Goal: Task Accomplishment & Management: Manage account settings

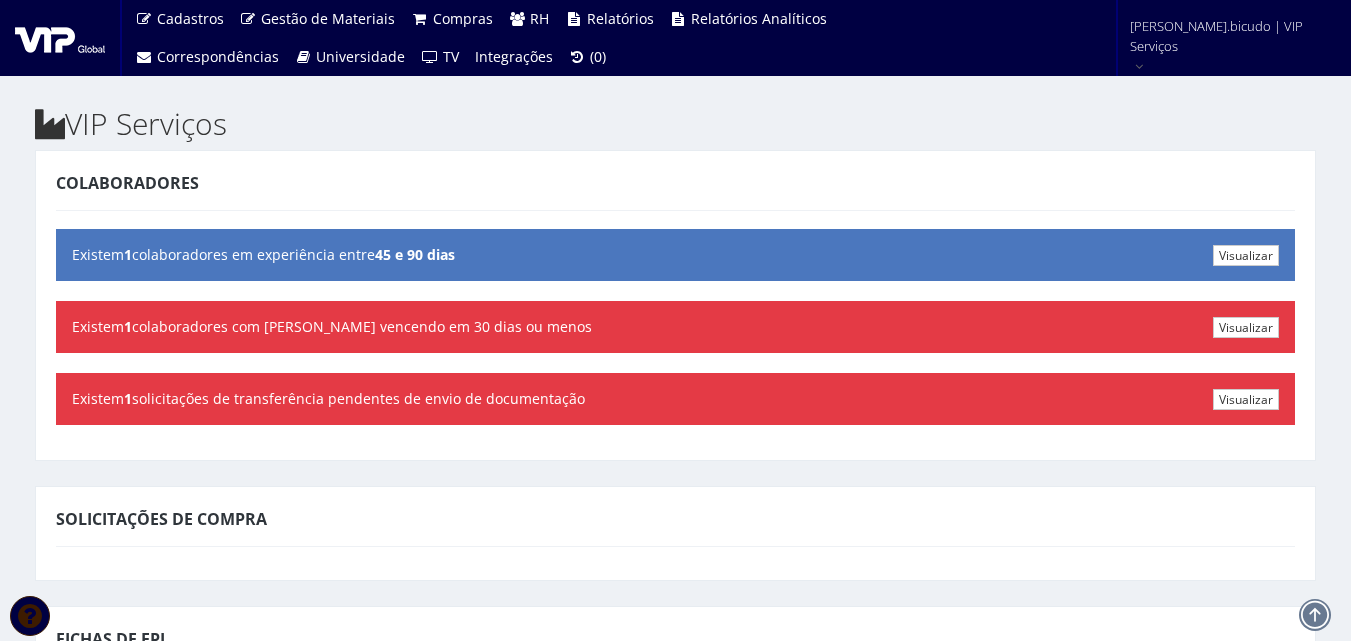
click at [755, 189] on div "Colaboradores" at bounding box center [675, 187] width 1239 height 48
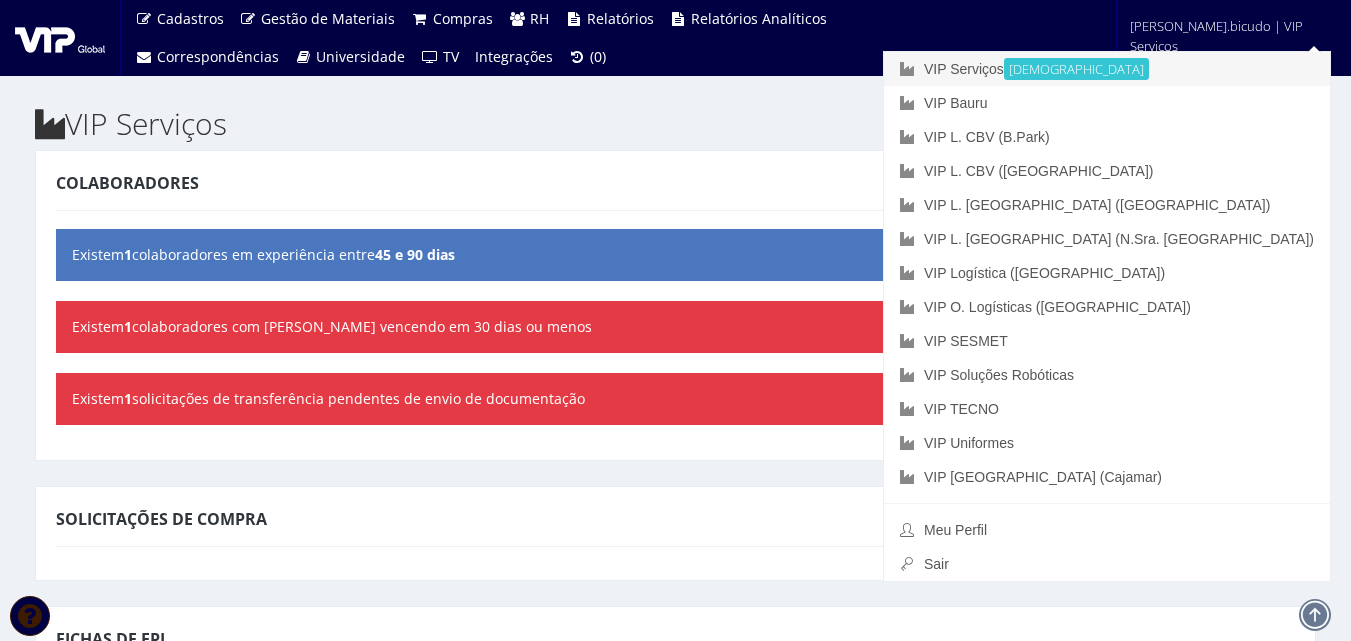
click at [1190, 85] on link "VIP Serviços Ativa" at bounding box center [1107, 69] width 446 height 34
click at [1182, 95] on link "VIP Bauru" at bounding box center [1107, 103] width 446 height 34
click at [1195, 90] on link "VIP Bauru" at bounding box center [1107, 103] width 446 height 34
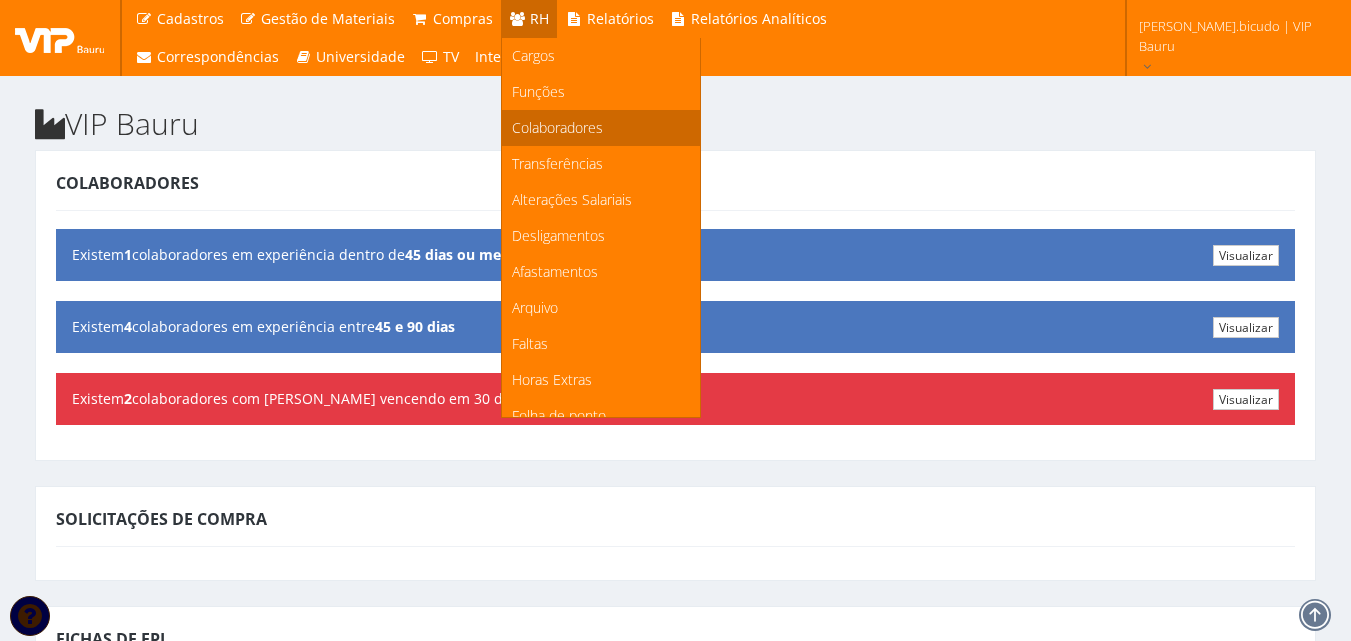
click at [560, 116] on link "Colaboradores" at bounding box center [601, 128] width 198 height 36
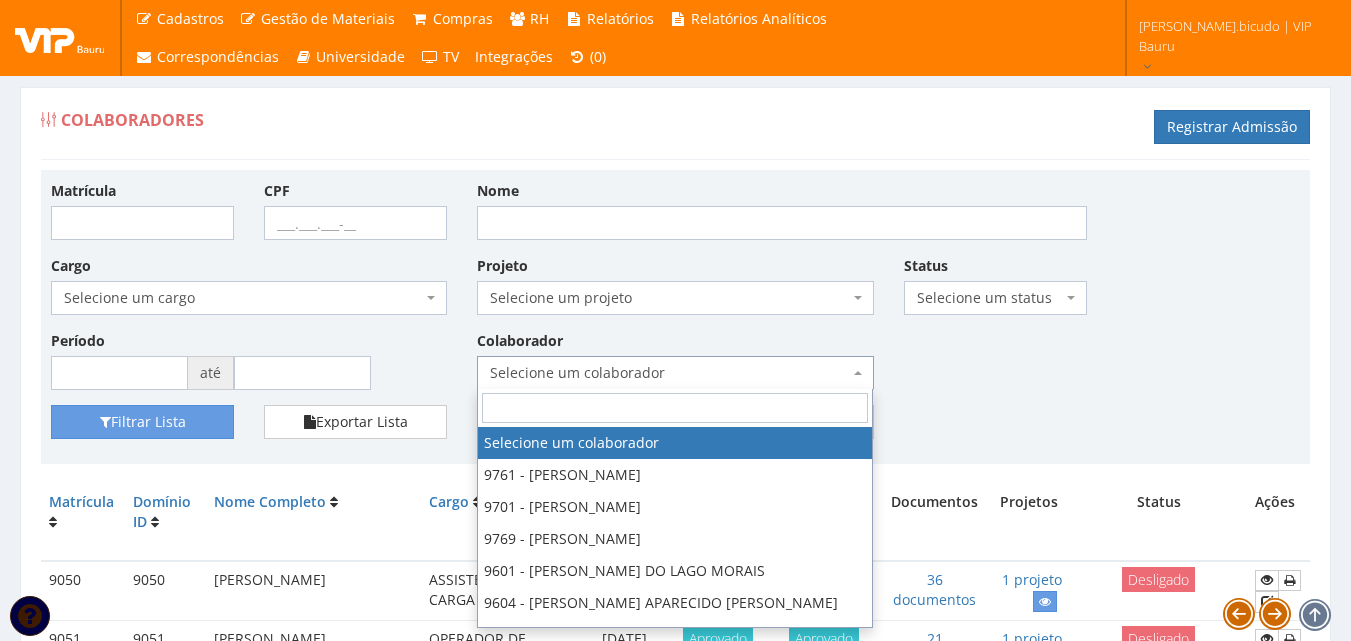
click at [579, 366] on span "Selecione um colaborador" at bounding box center [669, 373] width 358 height 20
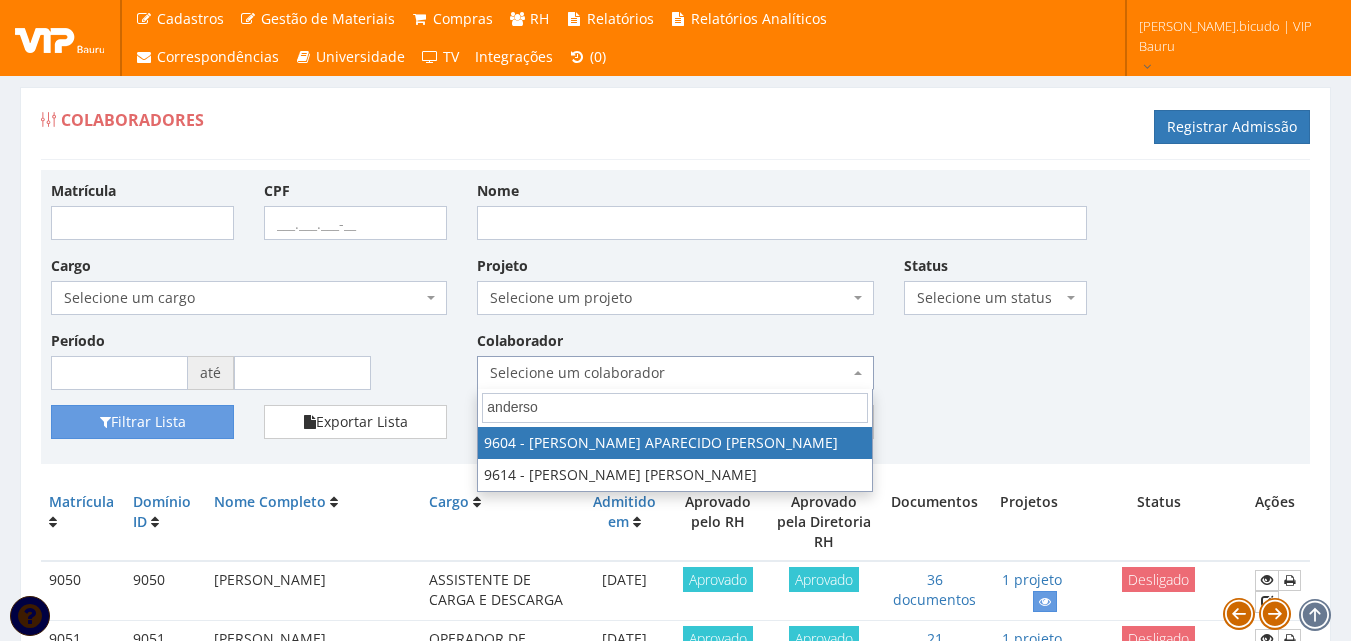
type input "anderson"
select select "3771"
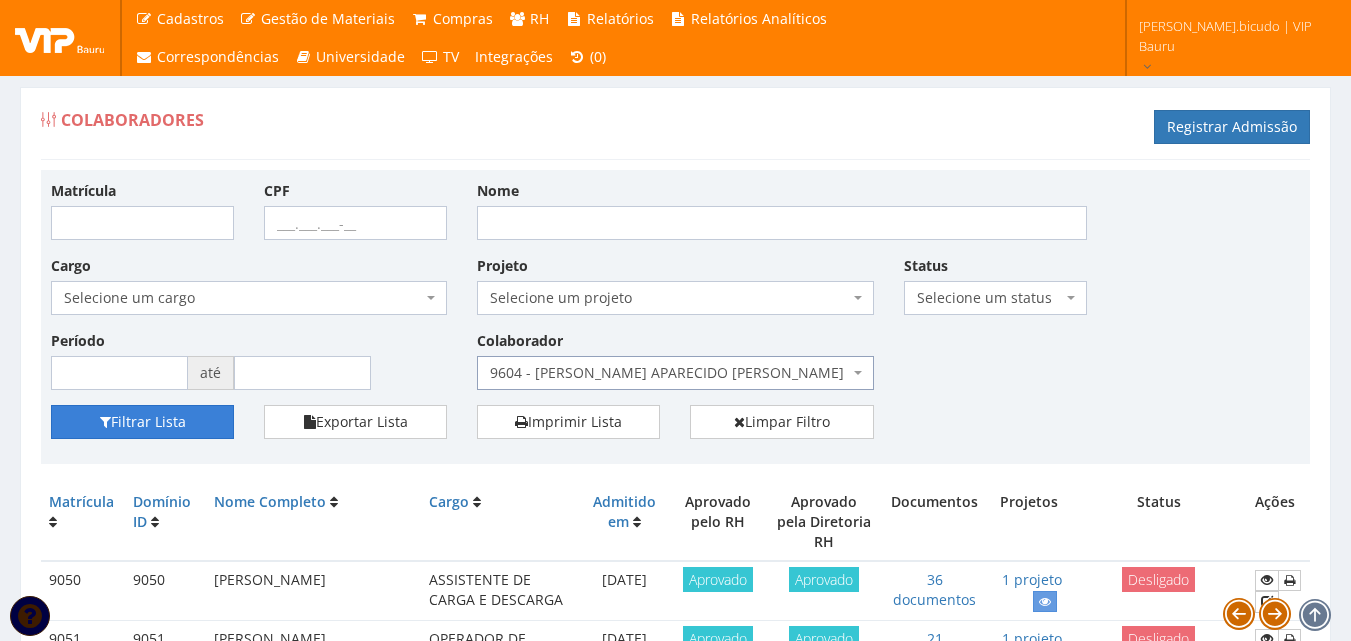
click at [152, 421] on button "Filtrar Lista" at bounding box center [142, 422] width 183 height 34
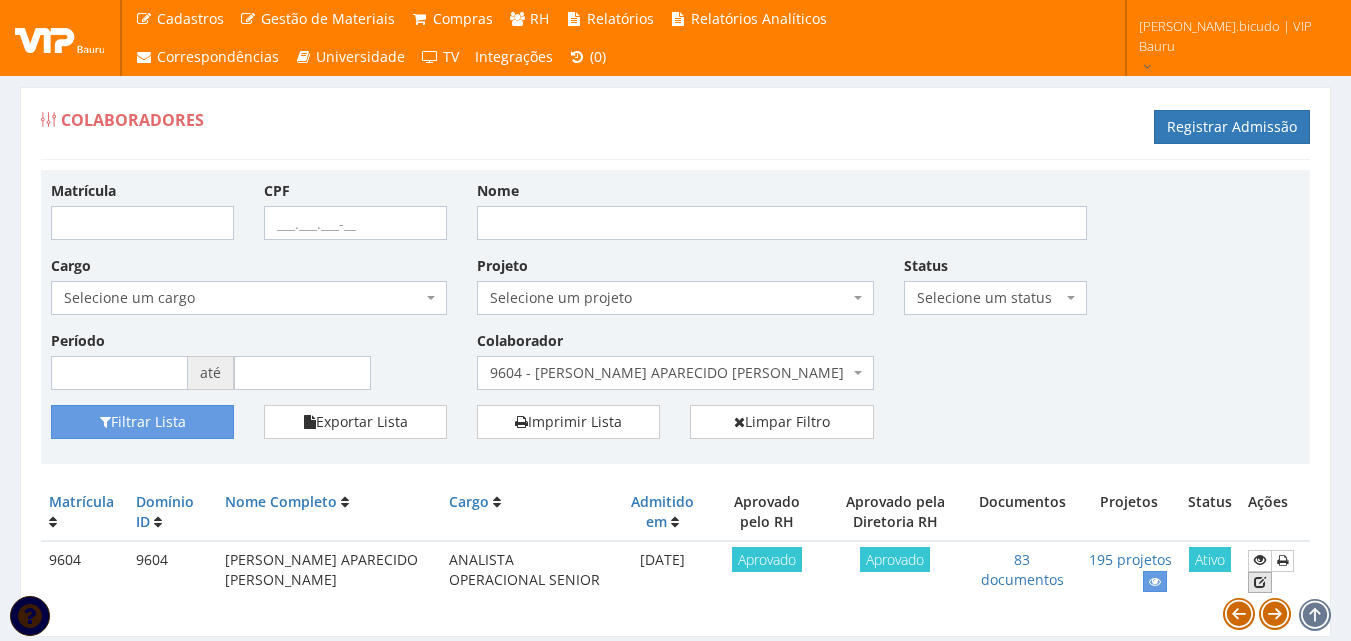
click at [1260, 581] on icon at bounding box center [1260, 582] width 12 height 14
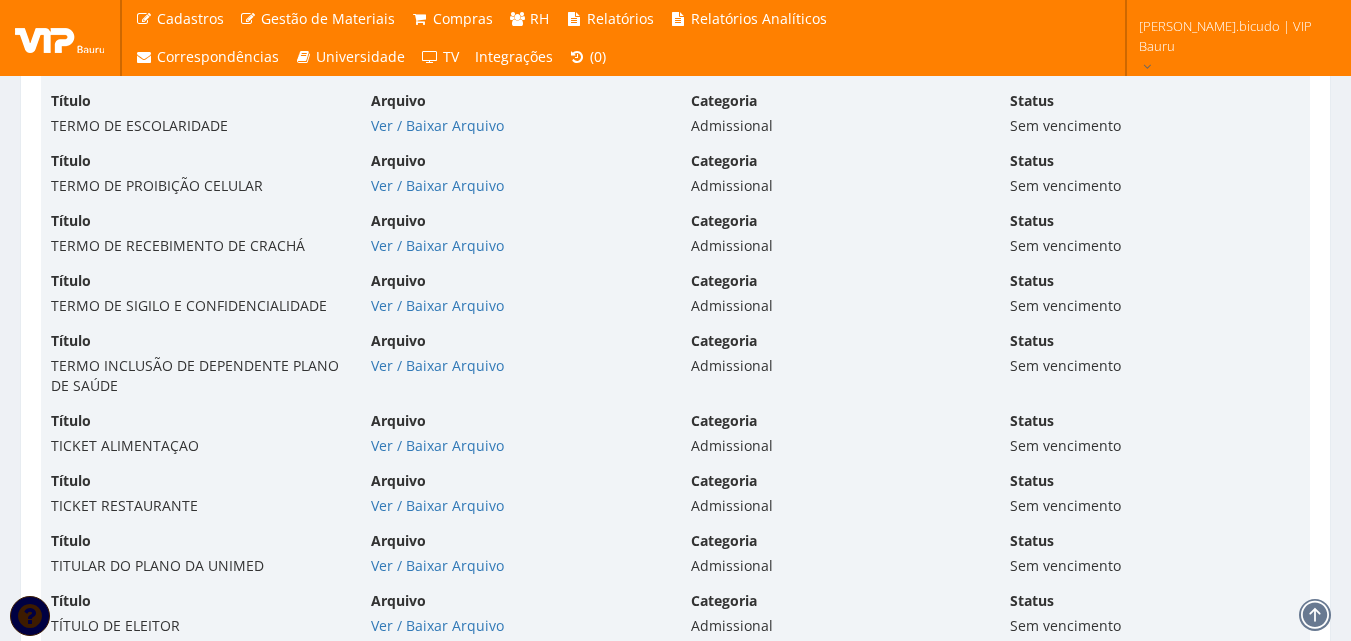
scroll to position [8098, 0]
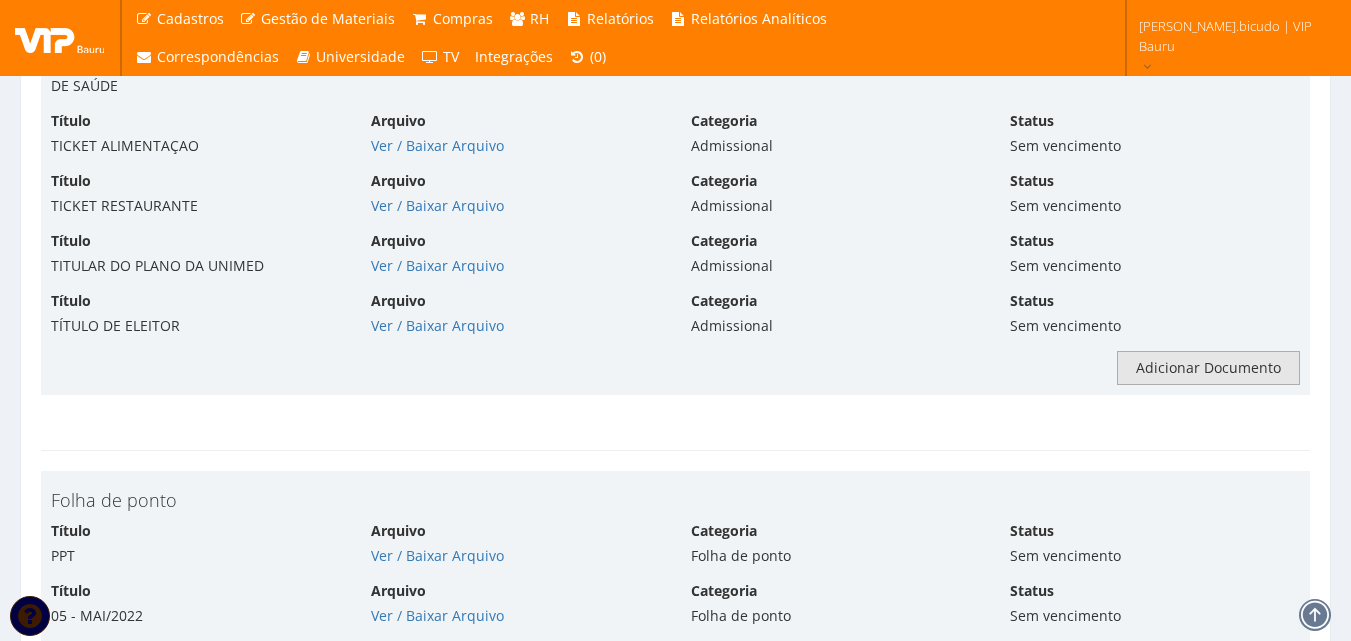
click at [1200, 351] on link "Adicionar Documento" at bounding box center [1208, 368] width 183 height 34
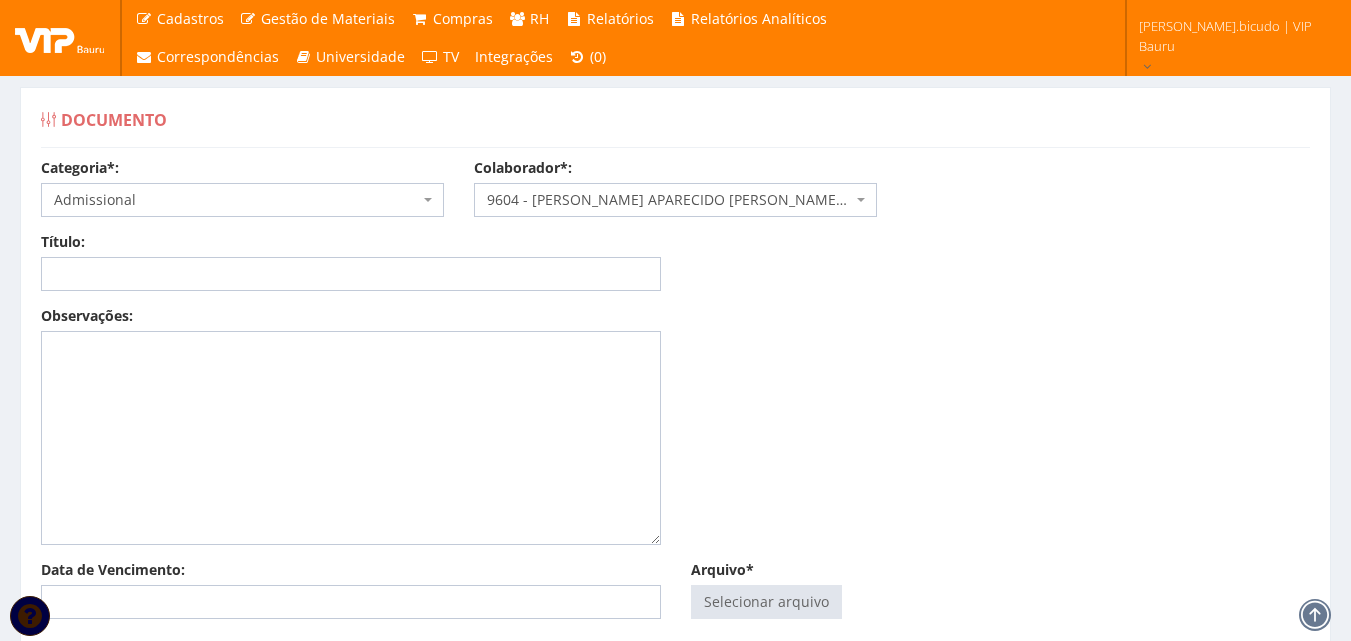
click at [441, 273] on input "Título:" at bounding box center [351, 274] width 620 height 34
type input "TERMO BANCO DE HORAS"
click at [751, 599] on input "Arquivo*" at bounding box center [766, 602] width 149 height 32
type input "C:\fakepath\POLITICA BANCO DE HORAS - ANDERSON APARECIDO ARCENCIO DA SILVA - Cl…"
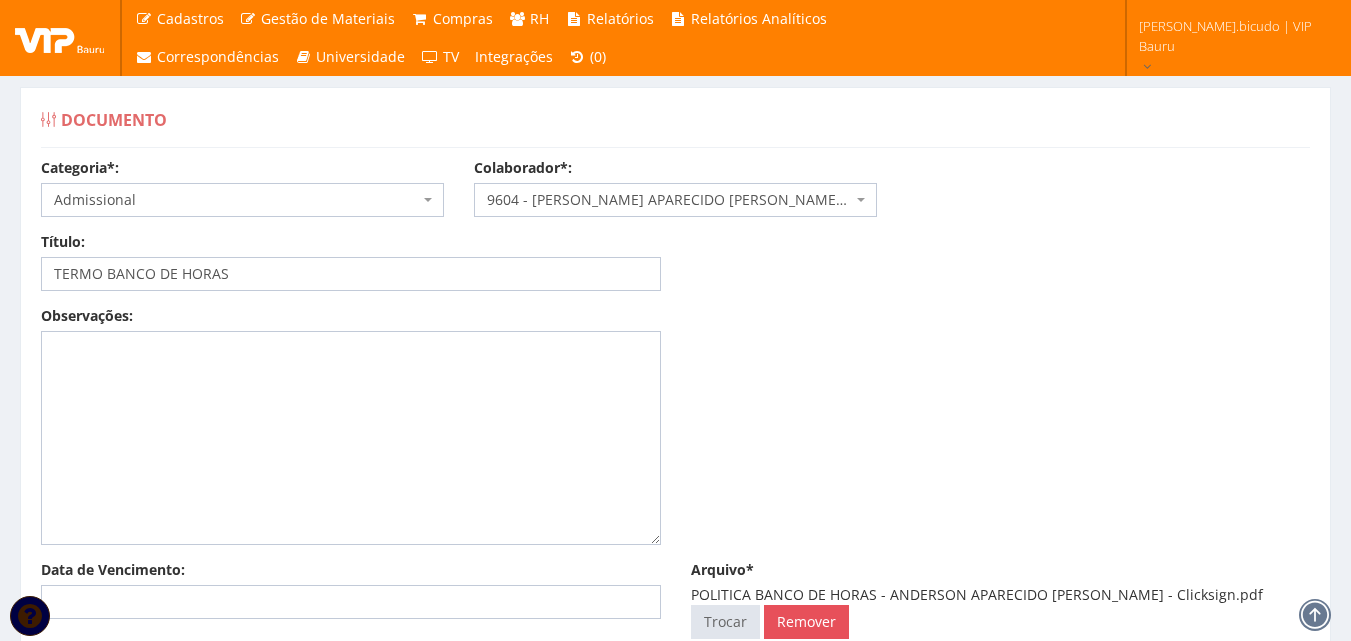
click at [907, 459] on div "Observações:" at bounding box center [675, 433] width 1299 height 254
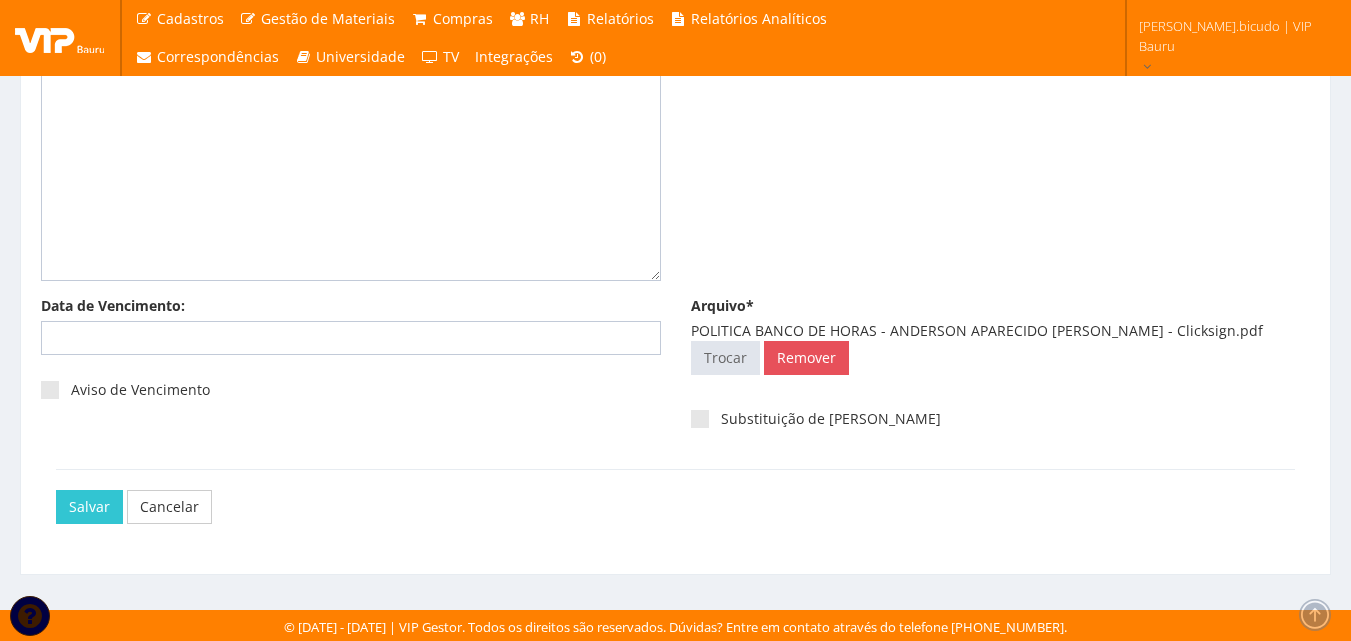
scroll to position [266, 0]
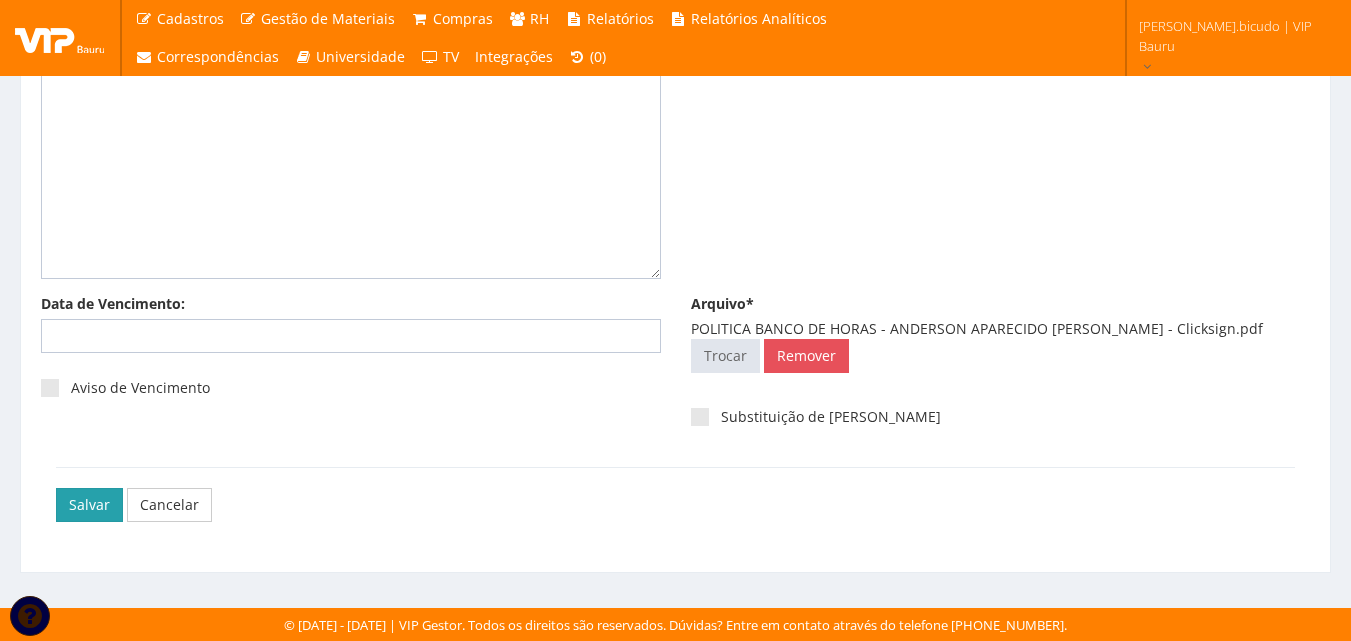
click at [76, 515] on input "Salvar" at bounding box center [89, 505] width 67 height 34
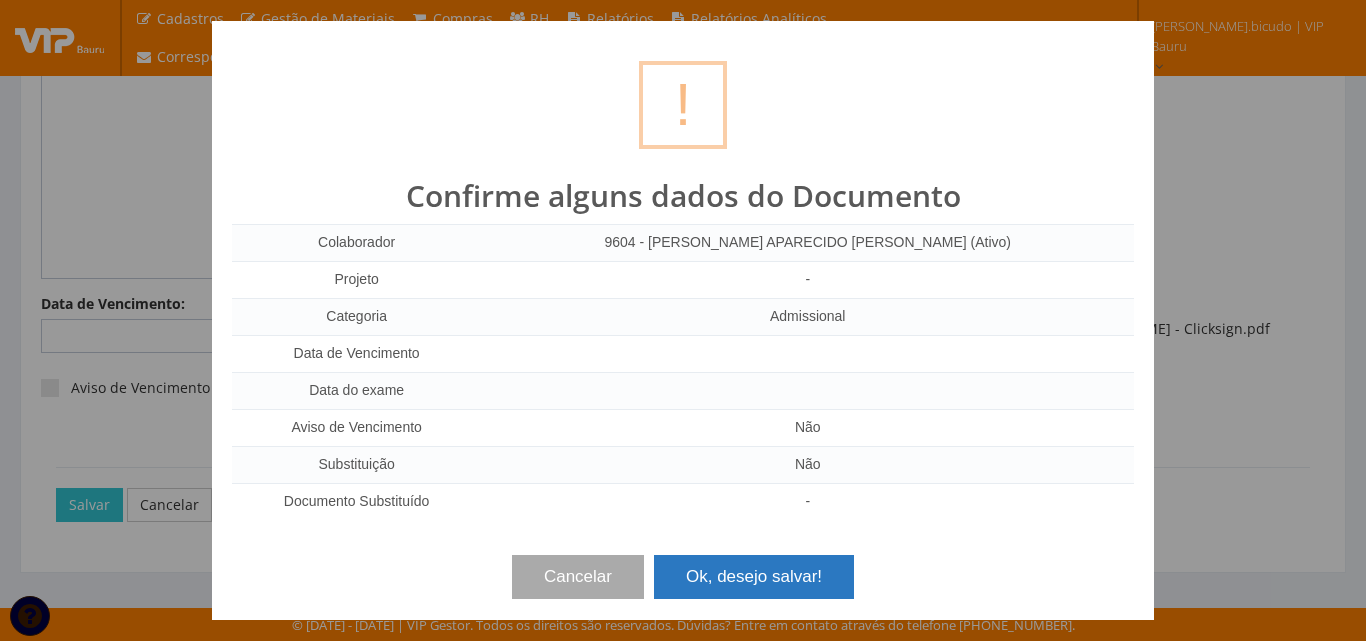
click at [701, 563] on button "Ok, desejo salvar!" at bounding box center [754, 577] width 200 height 44
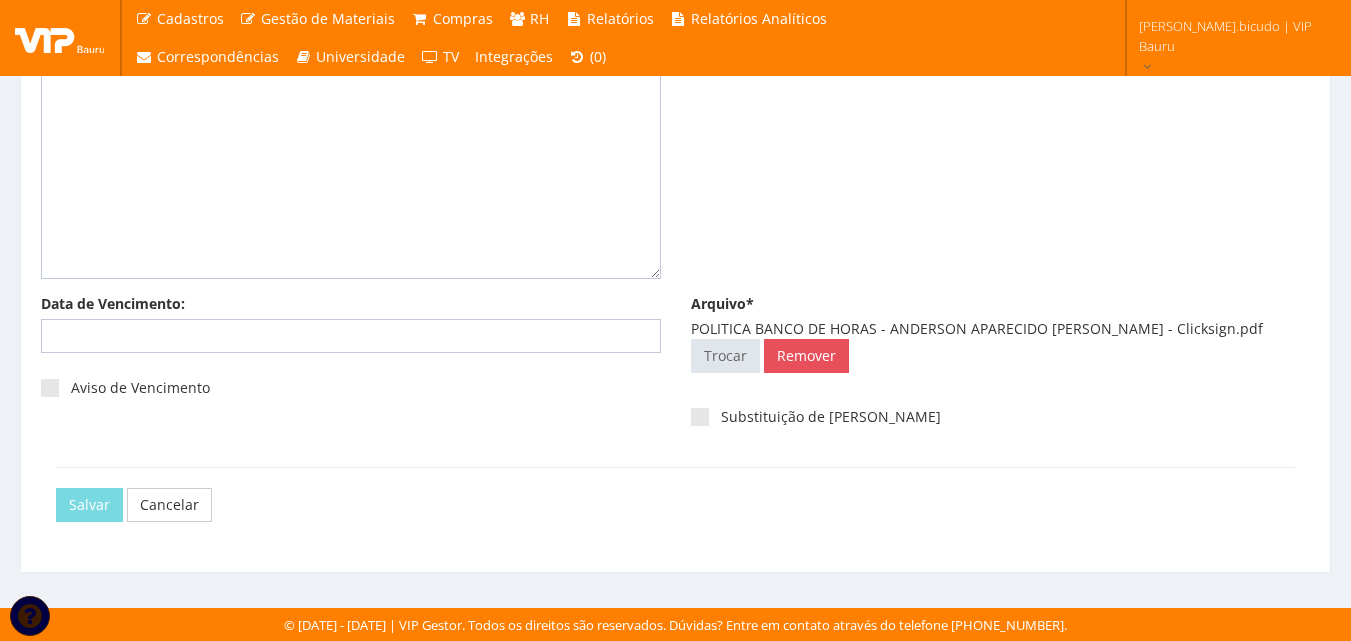
click at [702, 535] on div "Cancelar" at bounding box center [675, 504] width 1239 height 75
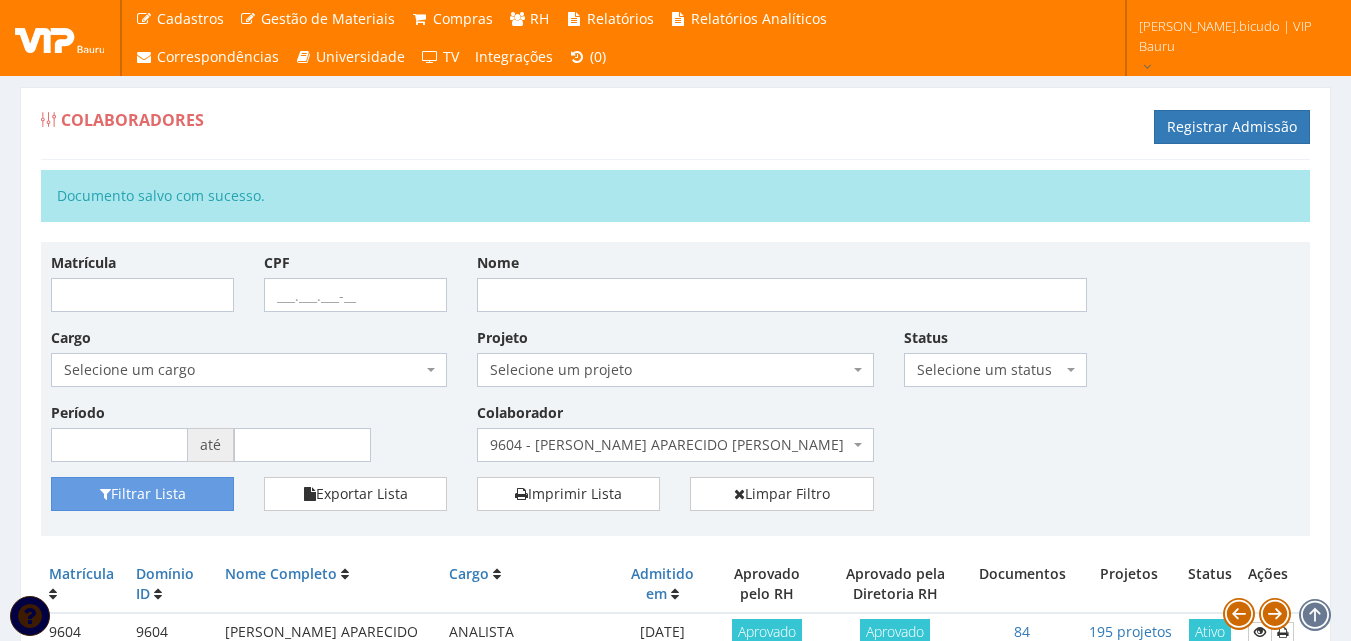
click at [700, 540] on div "Matrícula CPF Nome Cargo Selecione um cargo G1225 D0029 - 4110-05 - AGENTE DE A…" at bounding box center [675, 467] width 1269 height 451
